Goal: Information Seeking & Learning: Check status

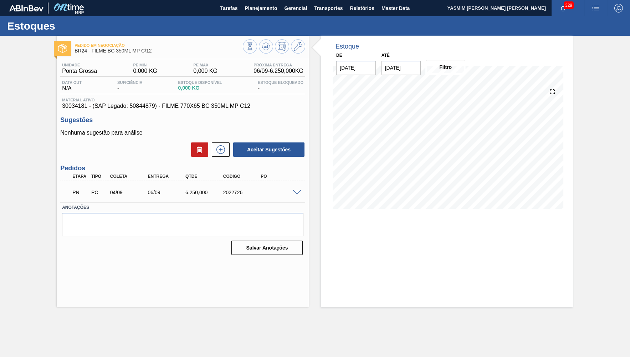
click at [251, 20] on div "Estoques" at bounding box center [315, 26] width 630 height 20
click at [255, 6] on span "Planejamento" at bounding box center [261, 8] width 32 height 9
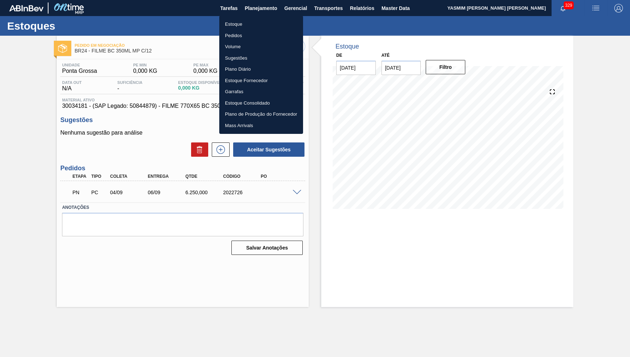
click at [251, 15] on div at bounding box center [315, 178] width 630 height 357
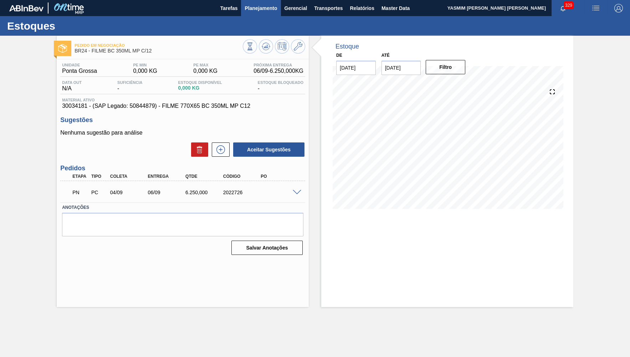
click at [254, 12] on span "Planejamento" at bounding box center [261, 8] width 32 height 9
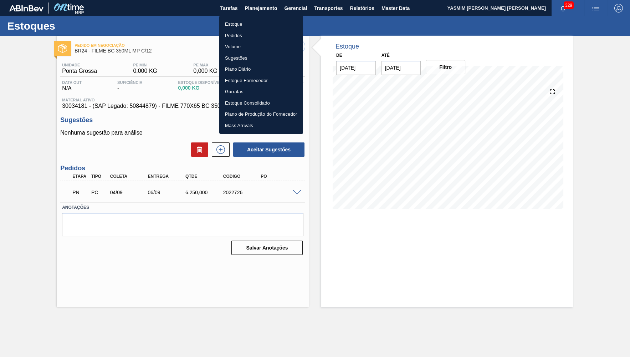
click at [253, 17] on ul "Estoque Pedidos Volume Sugestões Plano Diário Estoque Fornecedor Garrafas Estoq…" at bounding box center [261, 75] width 84 height 118
click at [248, 23] on li "Estoque" at bounding box center [261, 24] width 84 height 11
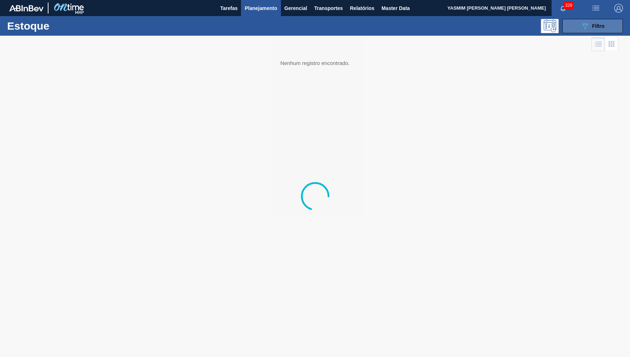
click at [591, 24] on div "089F7B8B-B2A5-4AFE-B5C0-19BA573D28AC Filtro" at bounding box center [593, 26] width 24 height 9
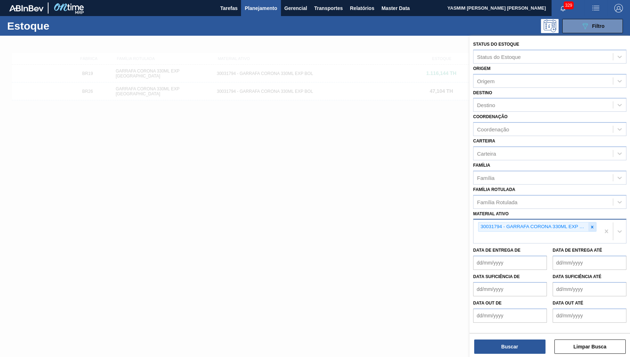
click at [592, 222] on div at bounding box center [592, 226] width 8 height 9
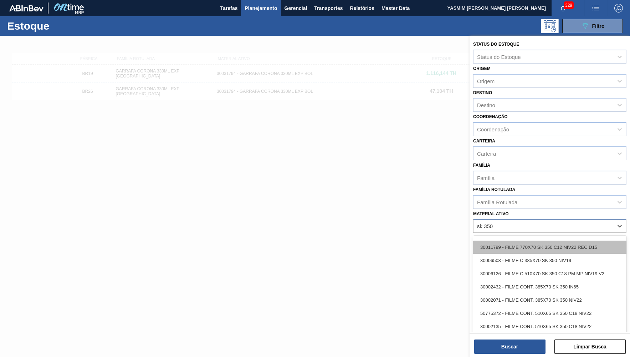
scroll to position [35, 0]
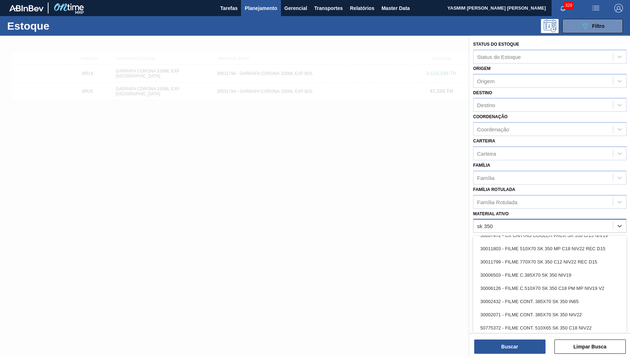
type ativo "sk 350"
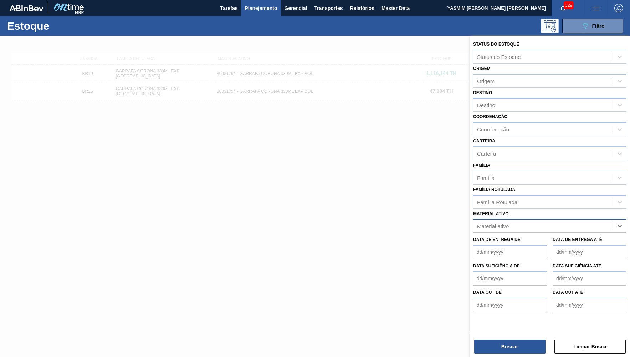
click at [532, 221] on div "Material ativo" at bounding box center [542, 226] width 139 height 10
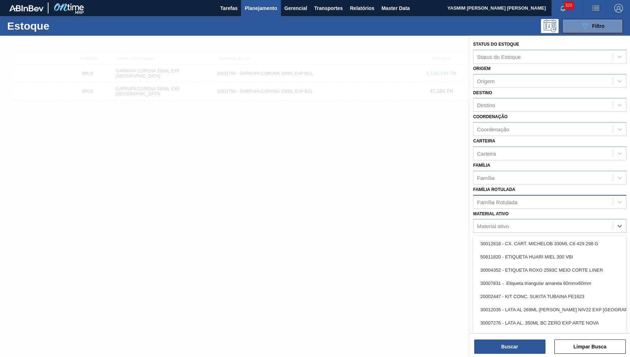
click at [522, 196] on div "Família Rotulada" at bounding box center [542, 201] width 139 height 10
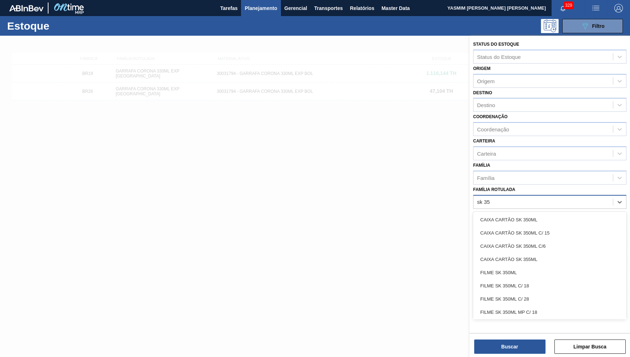
type Rotulada "sk 350"
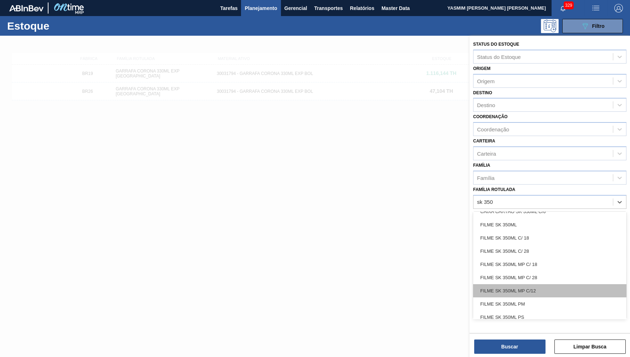
scroll to position [67, 0]
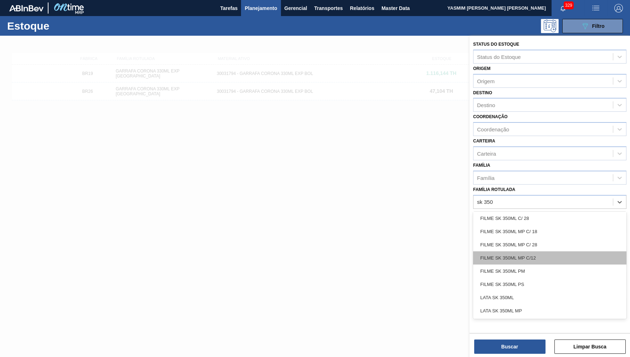
click at [554, 252] on div "FILME SK 350ML MP C/12" at bounding box center [549, 257] width 153 height 13
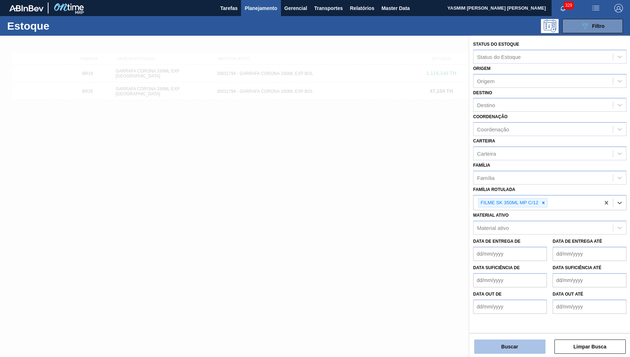
click at [519, 349] on button "Buscar" at bounding box center [509, 346] width 71 height 14
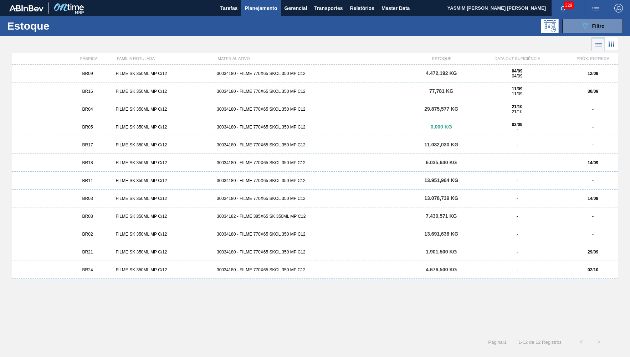
click at [99, 75] on div "BR09" at bounding box center [87, 73] width 51 height 5
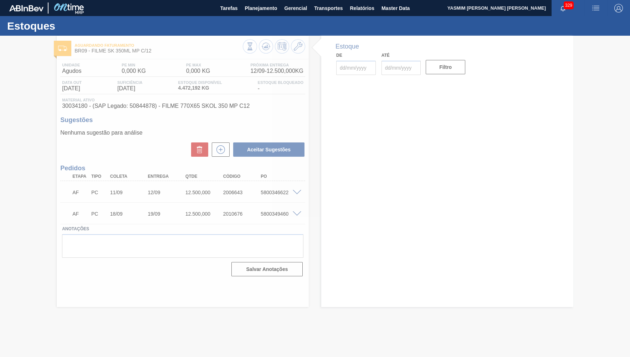
type input "[DATE]"
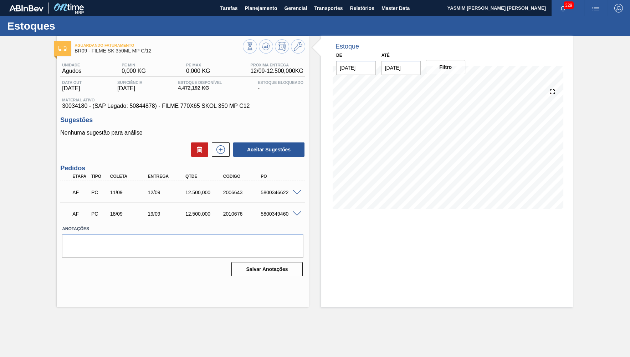
click at [277, 197] on div "AF PC 11/09 12/09 12.500,000 2006643 5800346622" at bounding box center [181, 191] width 226 height 14
click at [271, 191] on div "5800346622" at bounding box center [280, 192] width 42 height 6
copy div "5800346622"
click at [140, 102] on span "Material ativo" at bounding box center [182, 100] width 241 height 4
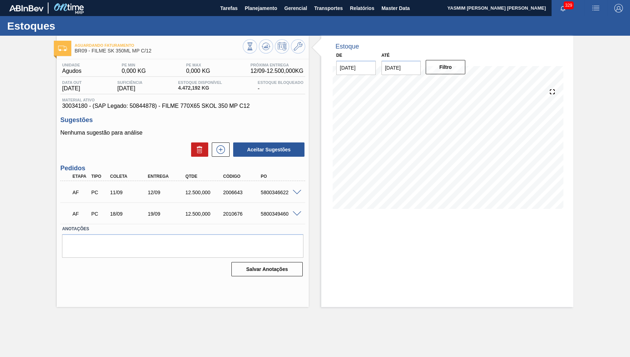
click at [140, 102] on span "Material ativo" at bounding box center [182, 100] width 241 height 4
click at [148, 106] on span "30034180 - (SAP Legado: 50844878) - FILME 770X65 SKOL 350 MP C12" at bounding box center [182, 106] width 241 height 6
click at [420, 74] on input "[DATE]" at bounding box center [401, 68] width 40 height 14
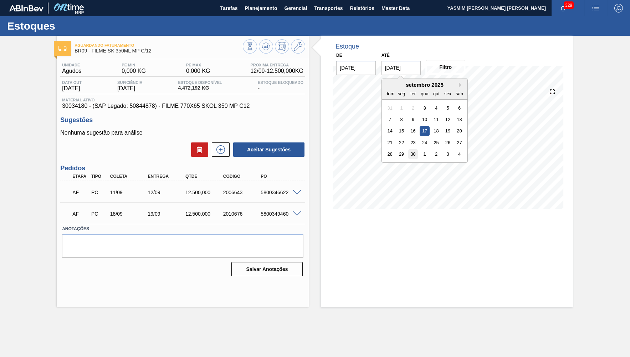
click at [413, 149] on div "30" at bounding box center [413, 154] width 10 height 10
type input "[DATE]"
click at [426, 67] on button "Filtro" at bounding box center [446, 67] width 40 height 14
click at [300, 190] on span at bounding box center [297, 192] width 9 height 5
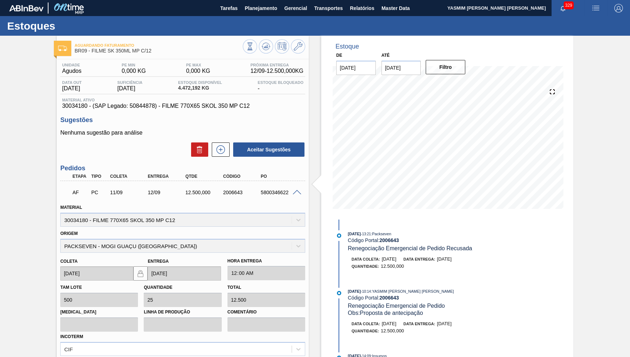
click at [74, 243] on div "Origem PACKSEVEN - MOGI GUAÇU ([GEOGRAPHIC_DATA])" at bounding box center [182, 240] width 245 height 24
click at [175, 106] on span "30034180 - (SAP Legado: 50844878) - FILME 770X65 SKOL 350 MP C12" at bounding box center [182, 106] width 241 height 6
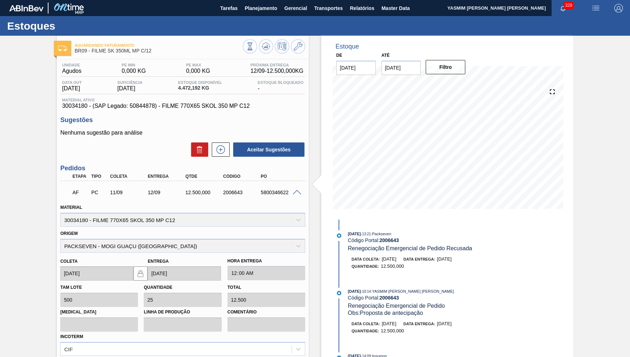
click at [175, 106] on span "30034180 - (SAP Legado: 50844878) - FILME 770X65 SKOL 350 MP C12" at bounding box center [182, 106] width 241 height 6
